Goal: Transaction & Acquisition: Book appointment/travel/reservation

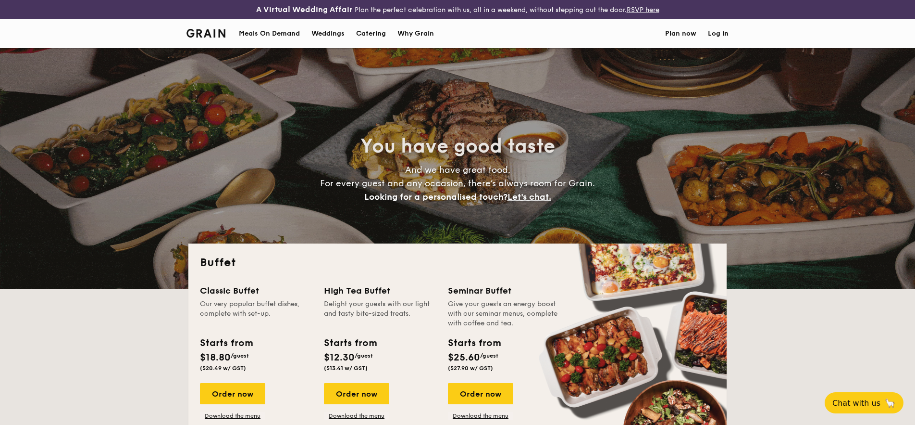
select select
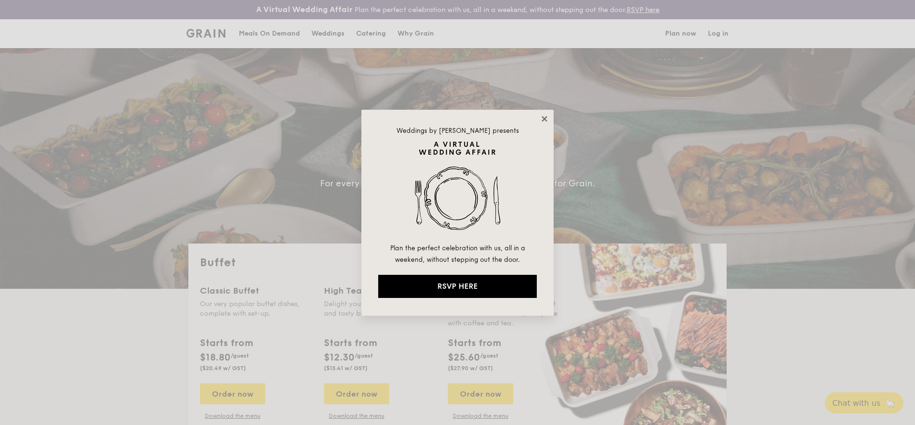
click at [547, 122] on icon at bounding box center [544, 118] width 9 height 9
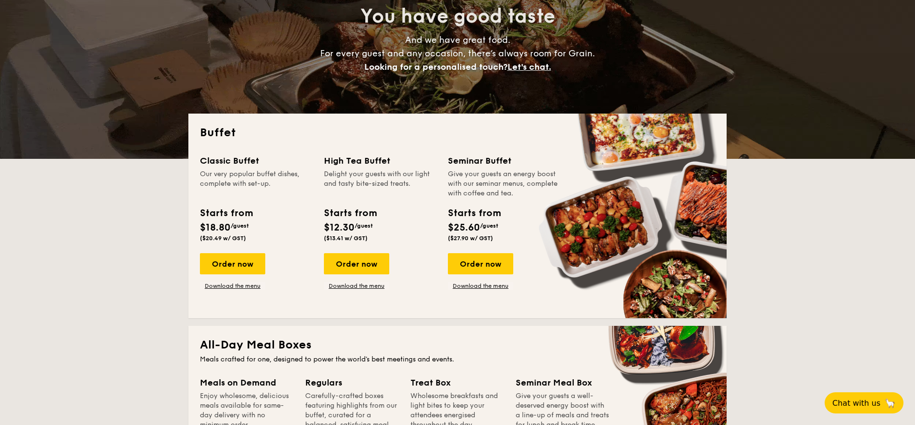
scroll to position [139, 0]
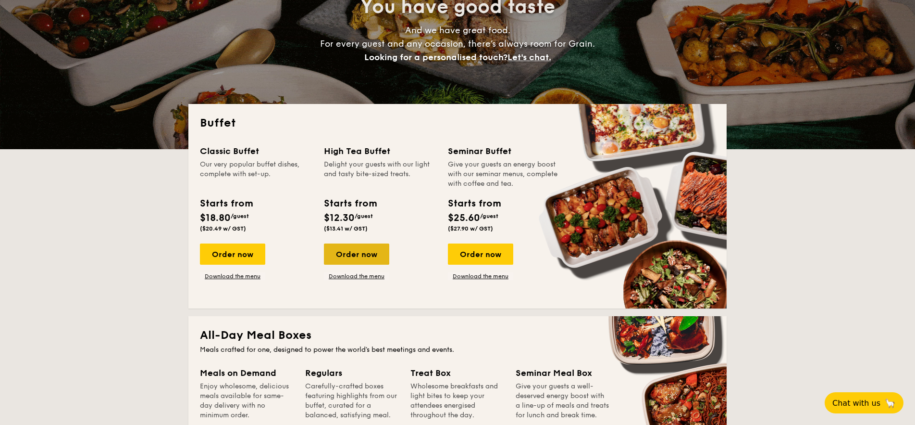
click at [375, 248] on div "Order now" at bounding box center [356, 253] width 65 height 21
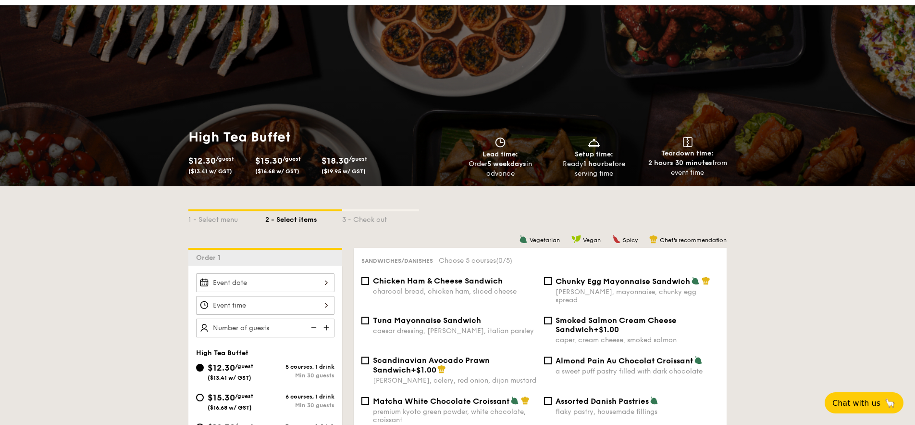
scroll to position [53, 0]
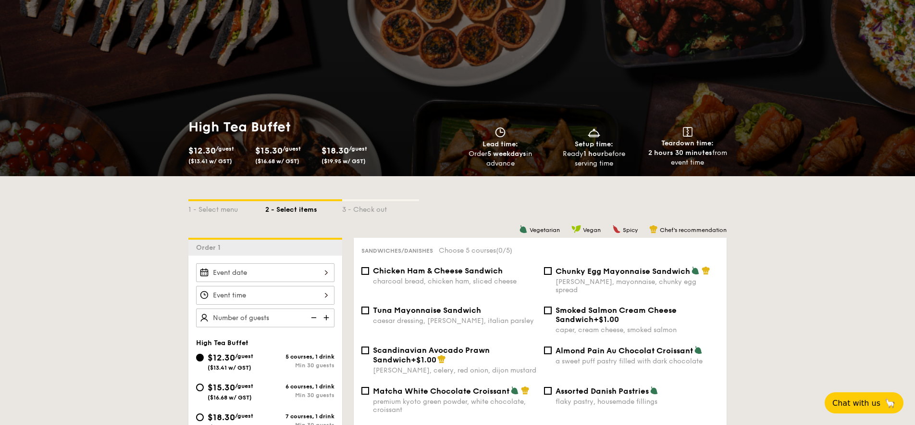
click at [316, 277] on div at bounding box center [265, 272] width 138 height 19
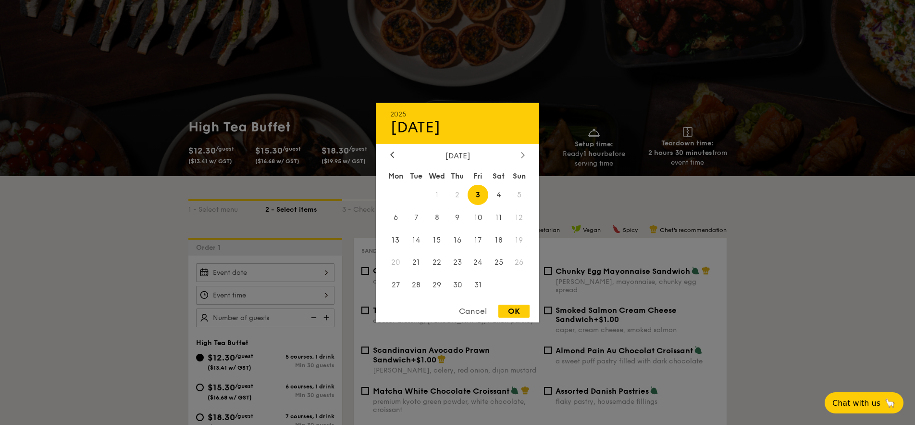
click at [523, 157] on icon at bounding box center [523, 154] width 4 height 6
click at [391, 158] on div at bounding box center [392, 154] width 9 height 9
click at [500, 213] on span "11" at bounding box center [498, 217] width 21 height 21
click at [522, 309] on div "OK" at bounding box center [514, 310] width 31 height 13
type input "[DATE]"
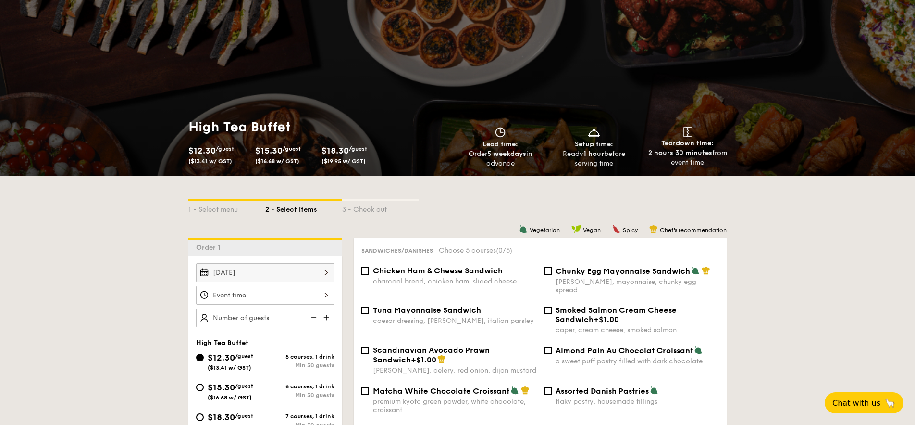
click at [314, 293] on div at bounding box center [265, 295] width 138 height 19
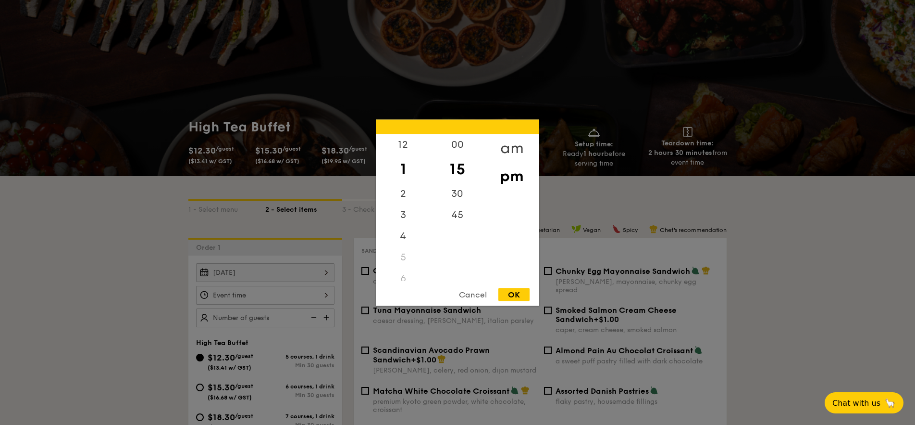
click at [515, 148] on div "am" at bounding box center [512, 148] width 54 height 28
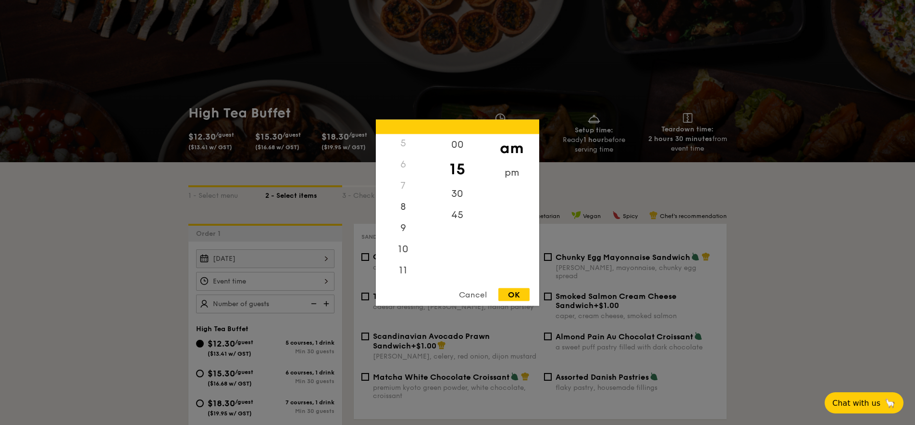
scroll to position [67, 0]
click at [404, 269] on div "11" at bounding box center [403, 273] width 54 height 28
click at [455, 143] on div "00" at bounding box center [457, 148] width 54 height 28
click at [516, 294] on div "OK" at bounding box center [514, 293] width 31 height 13
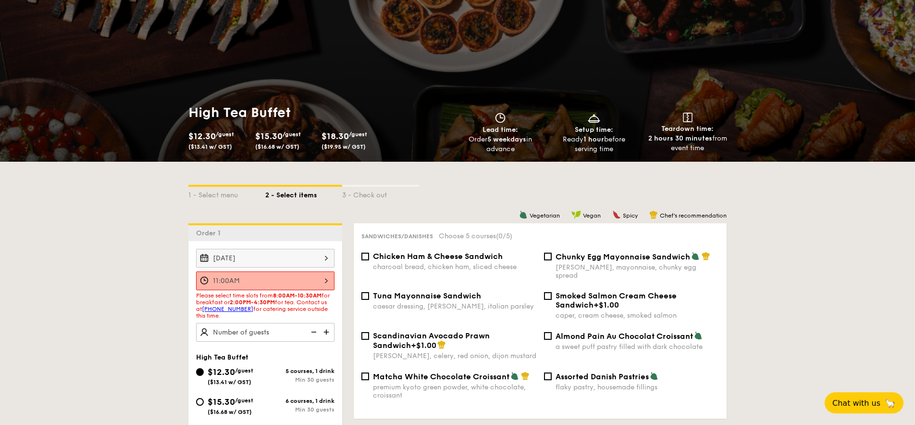
click at [329, 257] on div "[DATE] 2025 Oct [DATE] Tue Wed Thu Fri Sat Sun 1 2 3 4 5 6 7 8 9 10 11 12 13 14…" at bounding box center [265, 258] width 138 height 19
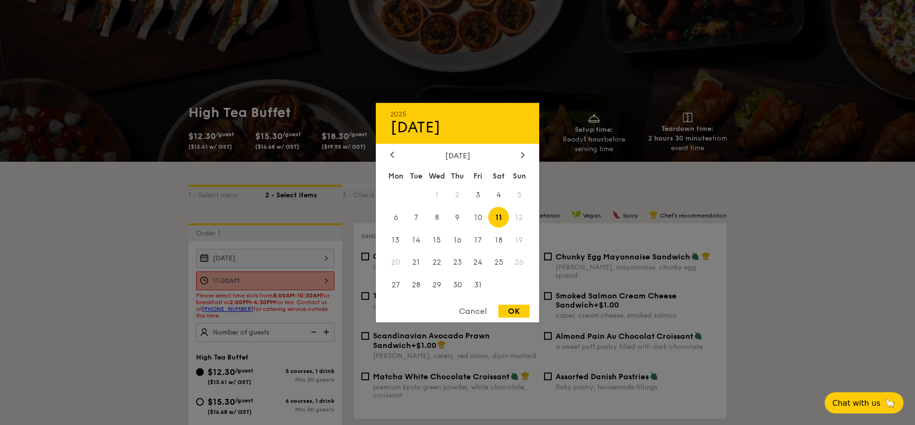
click at [326, 281] on div at bounding box center [457, 212] width 915 height 425
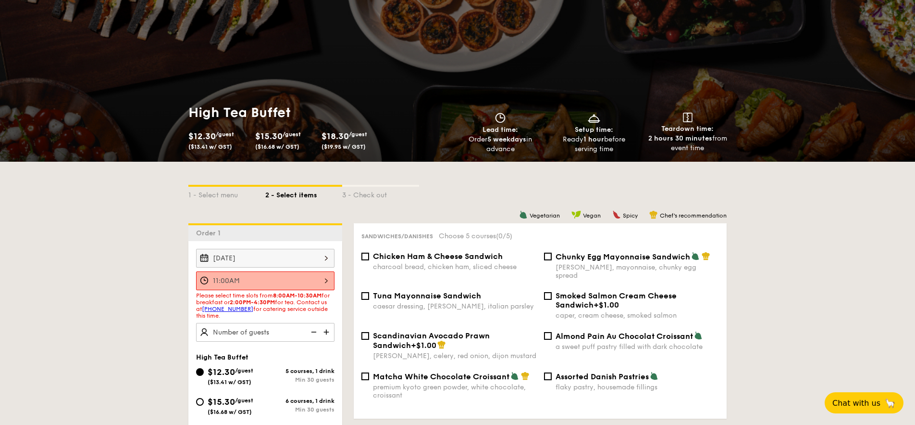
click at [324, 282] on div "11:00AM" at bounding box center [265, 280] width 138 height 19
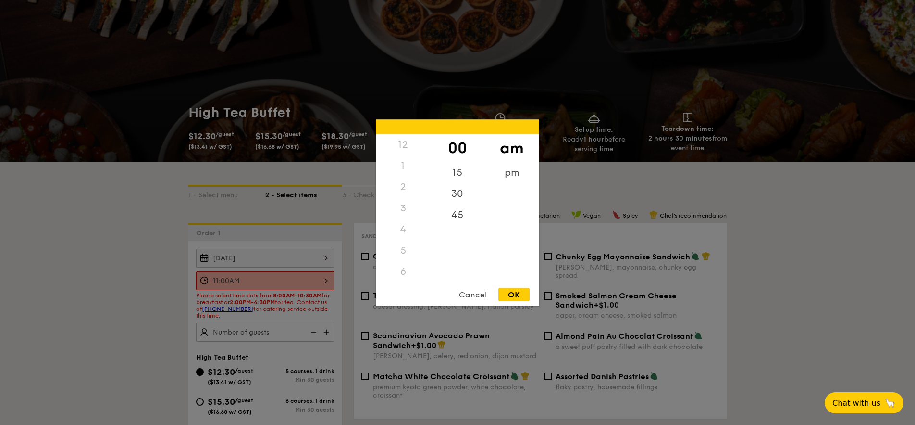
scroll to position [114, 0]
click at [407, 238] on div "10" at bounding box center [403, 245] width 54 height 28
click at [459, 194] on div "30" at bounding box center [457, 197] width 54 height 28
click at [520, 292] on div "OK" at bounding box center [514, 293] width 31 height 13
type input "10:30AM"
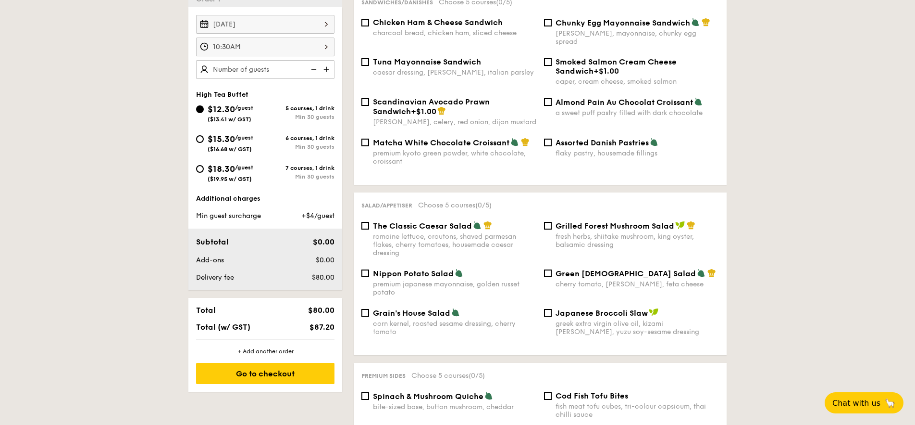
scroll to position [306, 0]
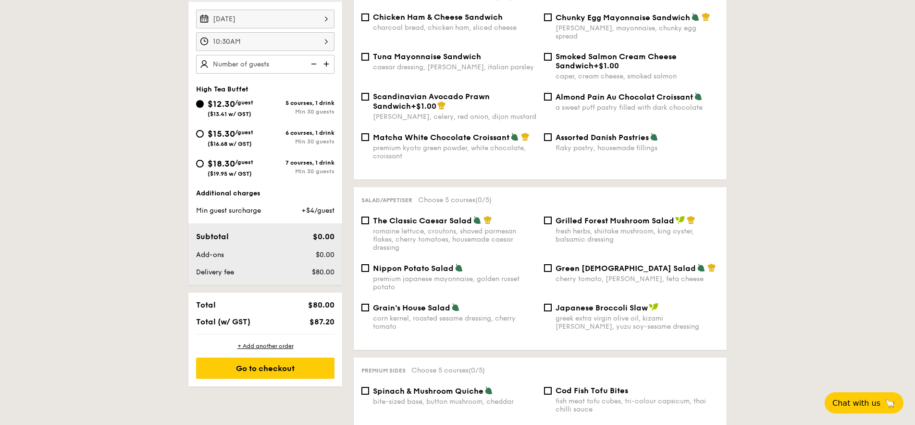
click at [329, 64] on img at bounding box center [327, 64] width 14 height 18
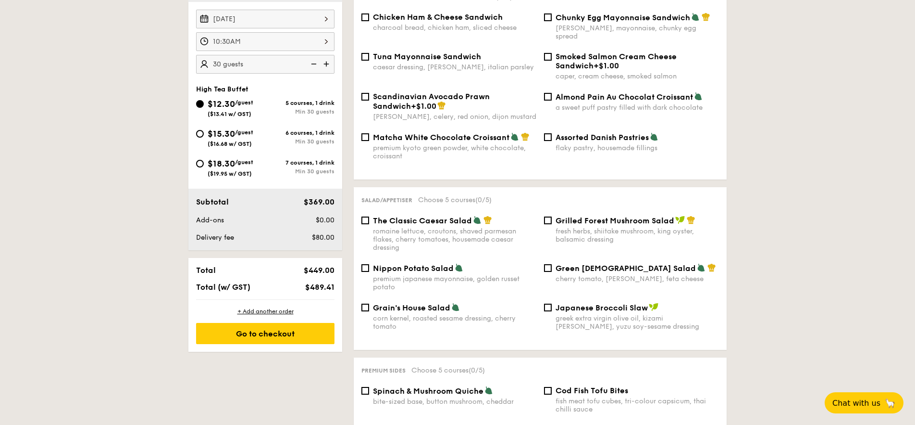
click at [329, 64] on img at bounding box center [327, 64] width 14 height 18
type input "40 guests"
click at [200, 135] on input "$15.30 /guest ($16.68 w/ GST) 6 courses, 1 drink Min 30 guests" at bounding box center [200, 134] width 8 height 8
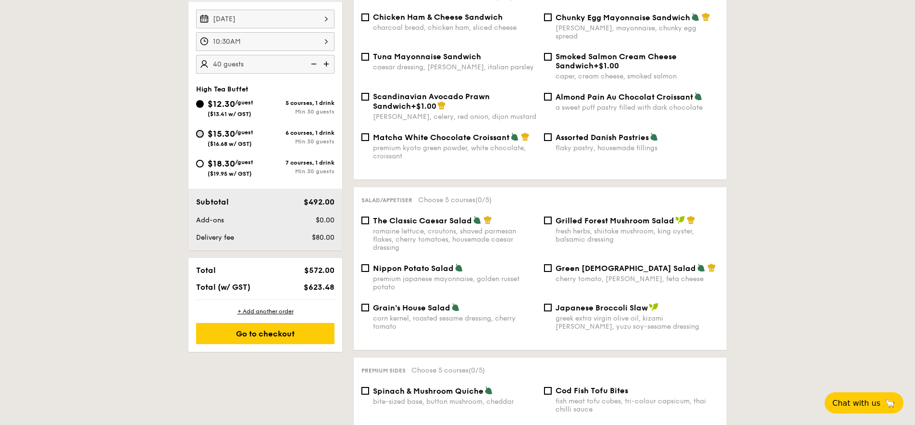
radio input "true"
click at [200, 164] on input "$18.30 /guest ($19.95 w/ GST) 7 courses, 1 drink Min 30 guests" at bounding box center [200, 164] width 8 height 8
radio input "true"
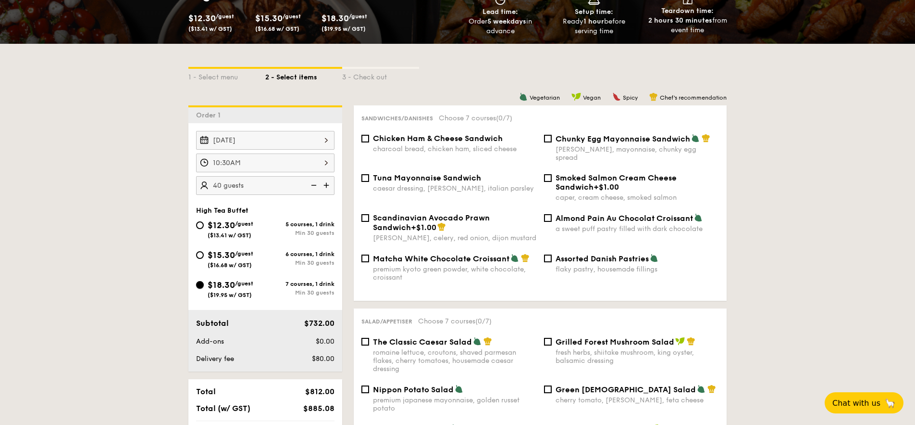
scroll to position [0, 0]
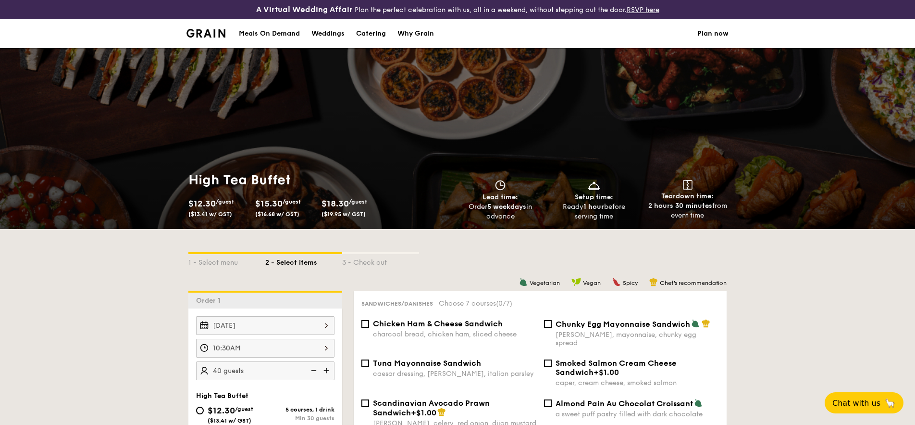
click at [377, 35] on div "Catering" at bounding box center [371, 33] width 30 height 29
select select
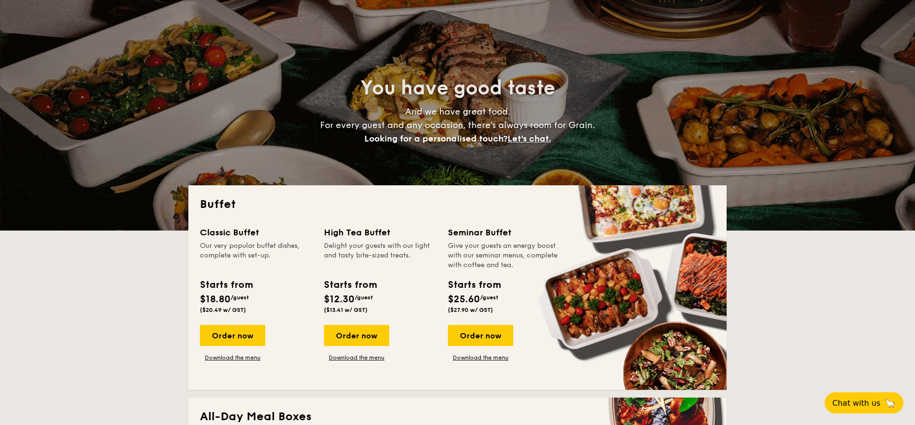
scroll to position [137, 0]
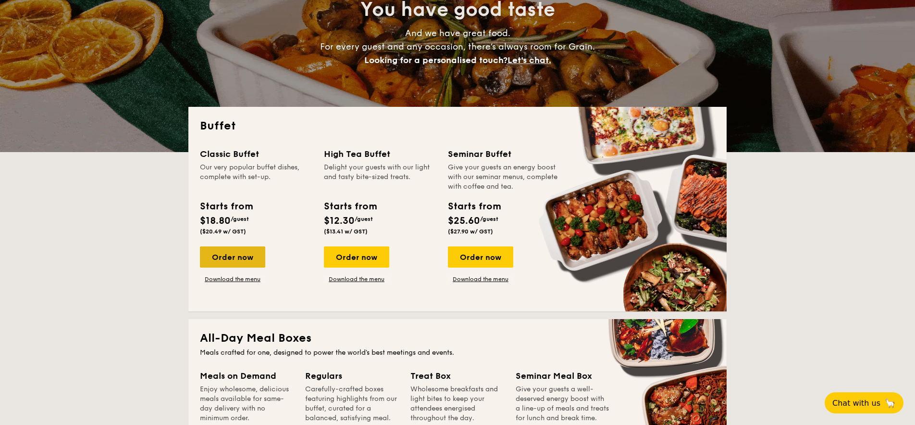
click at [247, 250] on div "Order now" at bounding box center [232, 256] width 65 height 21
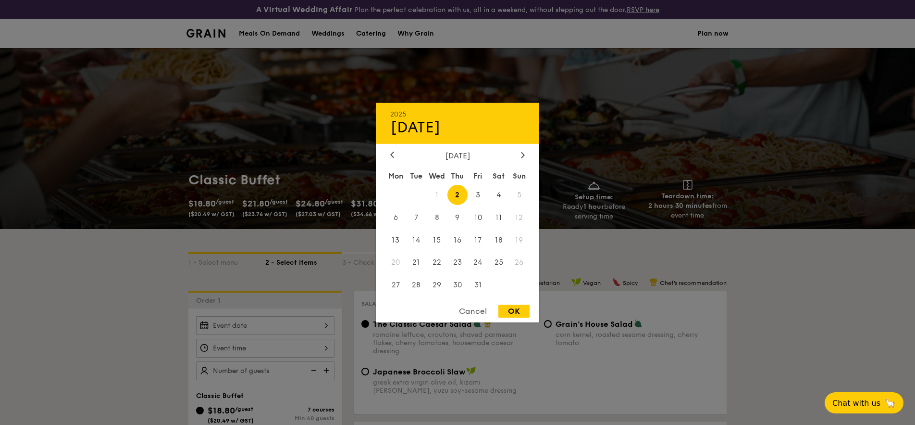
click at [303, 319] on div "2025 Oct [DATE] Tue Wed Thu Fri Sat Sun 1 2 3 4 5 6 7 8 9 10 11 12 13 14 15 16 …" at bounding box center [265, 325] width 138 height 19
click at [500, 212] on span "11" at bounding box center [498, 217] width 21 height 21
click at [526, 305] on div "OK" at bounding box center [514, 310] width 31 height 13
type input "[DATE]"
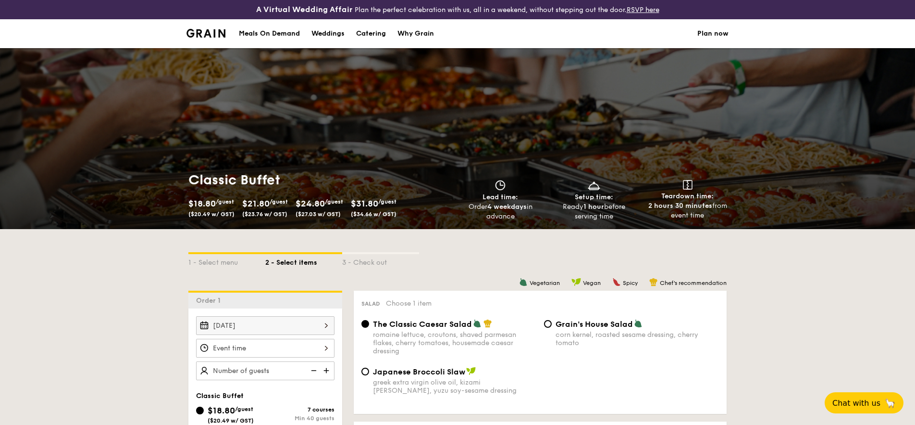
click at [308, 345] on div at bounding box center [265, 347] width 138 height 19
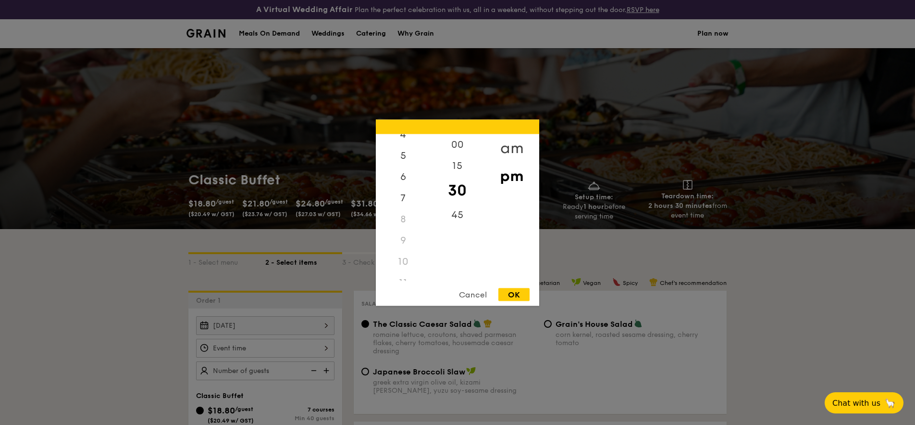
click at [514, 151] on div "am" at bounding box center [512, 148] width 54 height 28
click at [407, 272] on div "11" at bounding box center [403, 270] width 54 height 28
click at [457, 149] on div "00" at bounding box center [457, 148] width 54 height 28
click at [522, 302] on div "Cancel OK" at bounding box center [457, 296] width 163 height 18
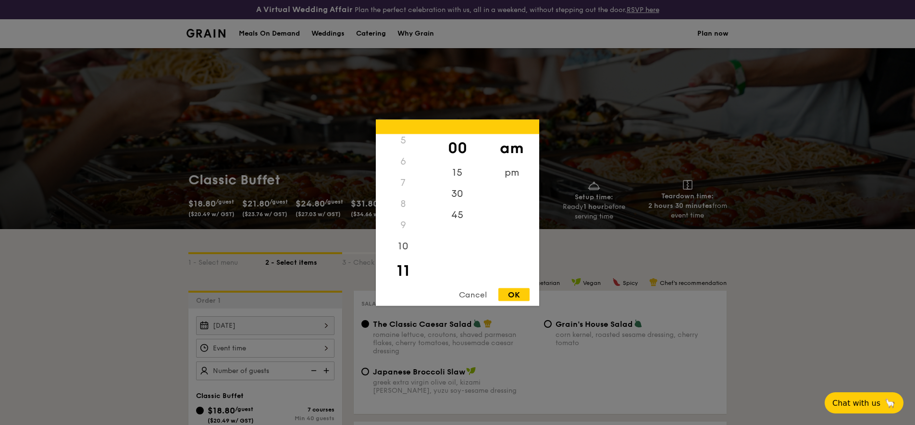
click at [522, 299] on div "OK" at bounding box center [514, 293] width 31 height 13
type input "11:00AM"
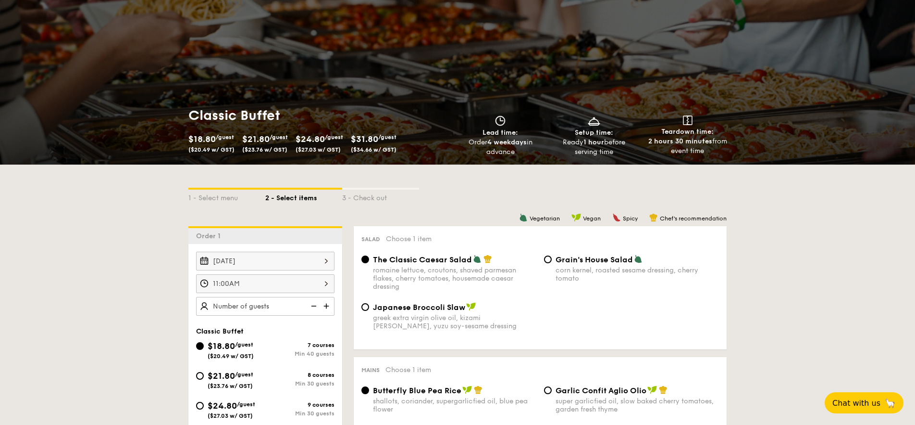
scroll to position [66, 0]
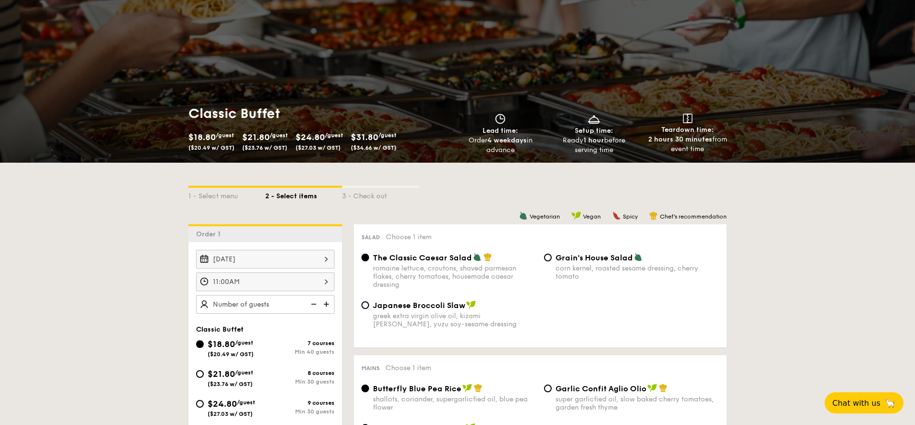
click at [329, 300] on img at bounding box center [327, 304] width 14 height 18
click at [318, 303] on img at bounding box center [313, 304] width 14 height 18
click at [317, 303] on img at bounding box center [313, 304] width 14 height 18
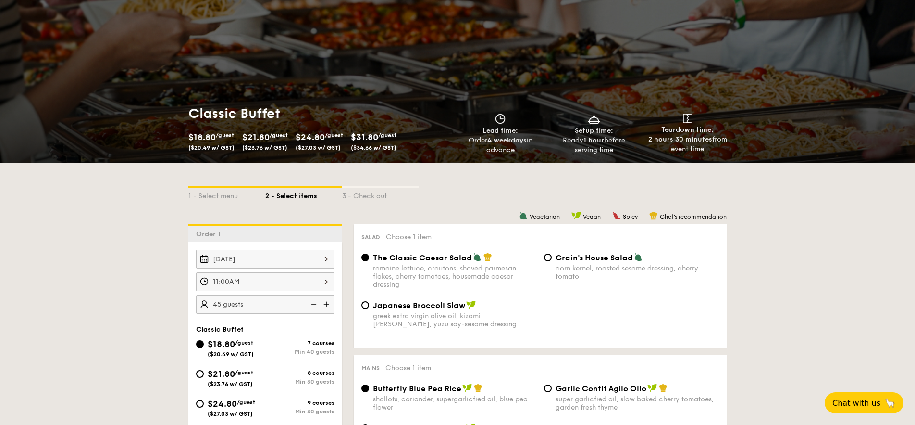
type input "40 guests"
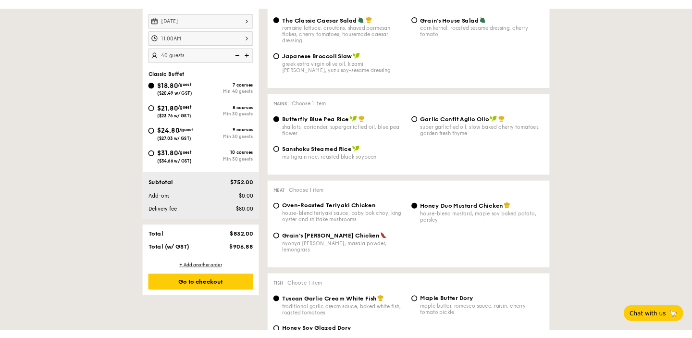
scroll to position [309, 0]
